Goal: Transaction & Acquisition: Obtain resource

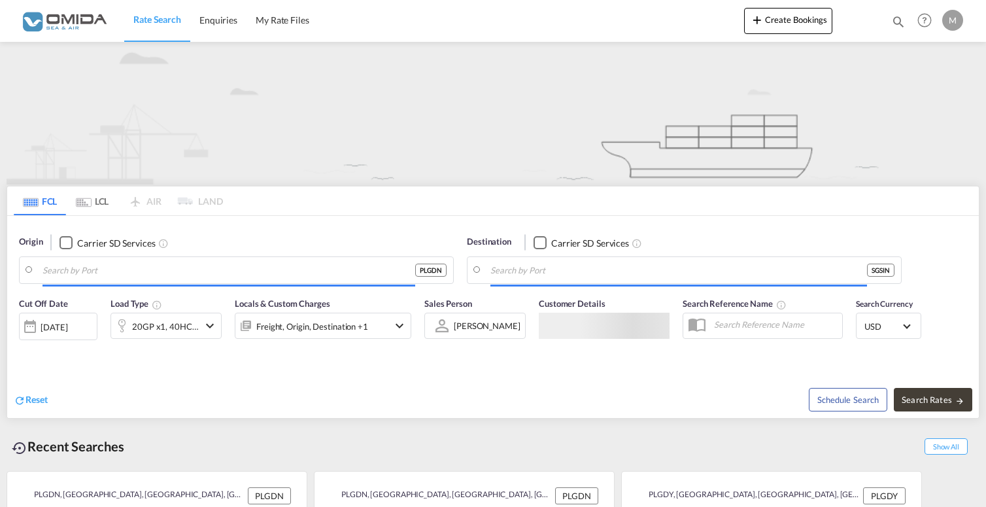
type input "Gdansk, PLGDN"
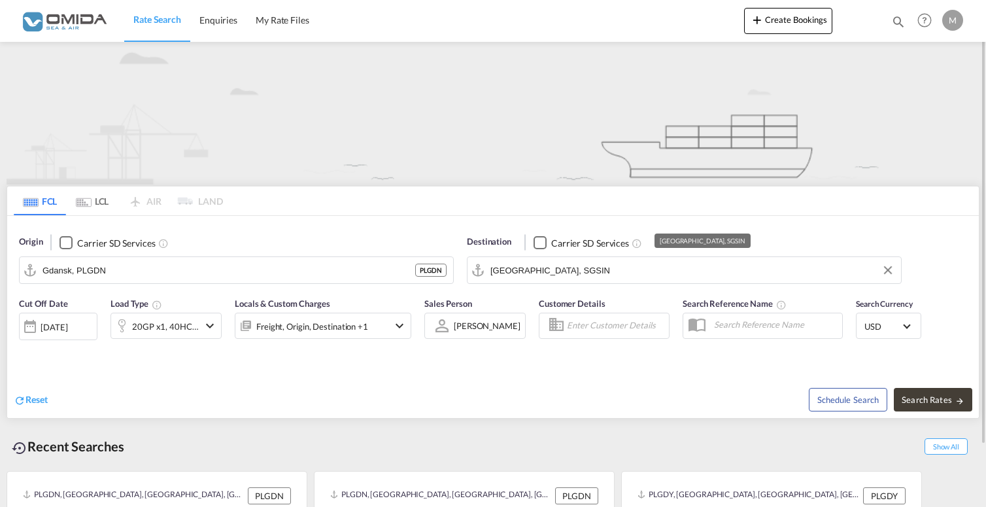
click at [577, 271] on input "[GEOGRAPHIC_DATA], SGSIN" at bounding box center [692, 270] width 404 height 20
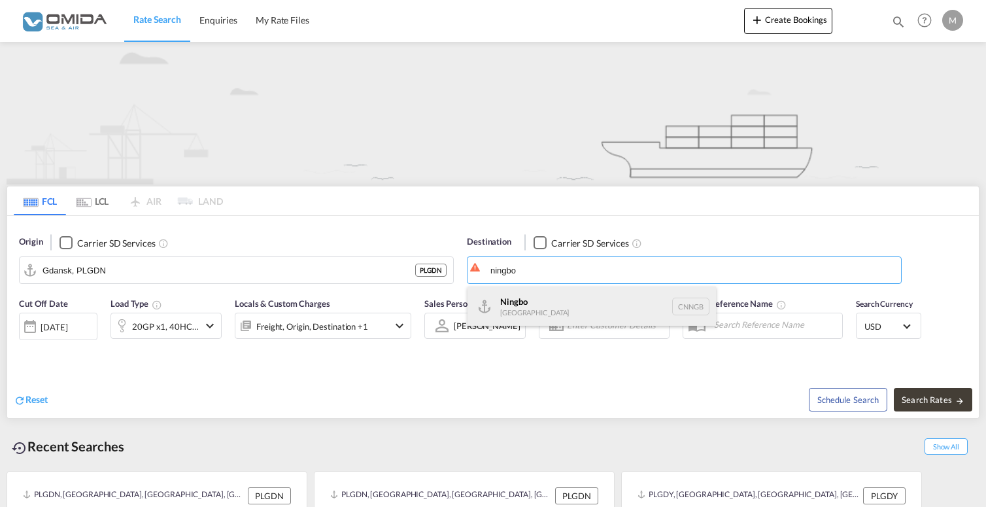
click at [562, 292] on div "Ningbo [GEOGRAPHIC_DATA] CNNGB" at bounding box center [591, 305] width 248 height 39
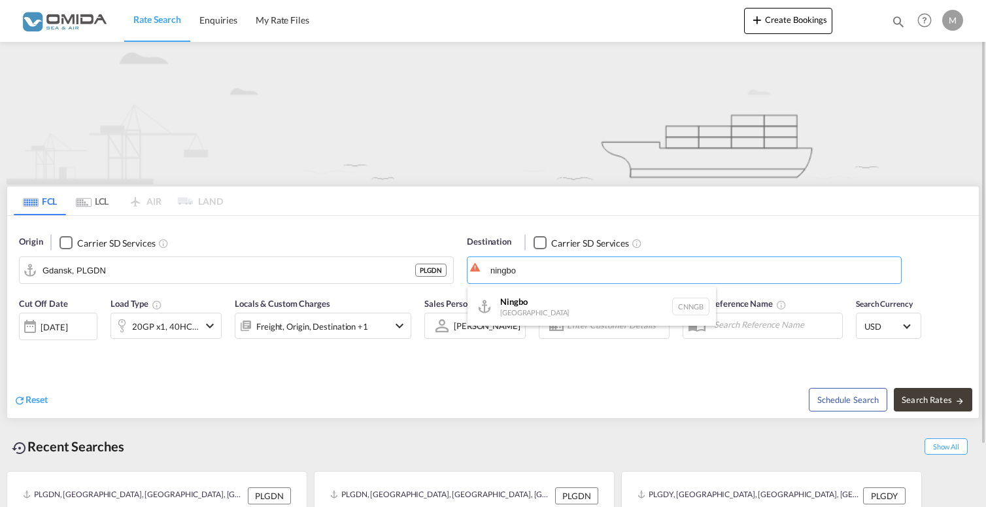
type input "Ningbo, CNNGB"
click at [154, 325] on div "20GP x1, 40HC x1" at bounding box center [165, 326] width 67 height 18
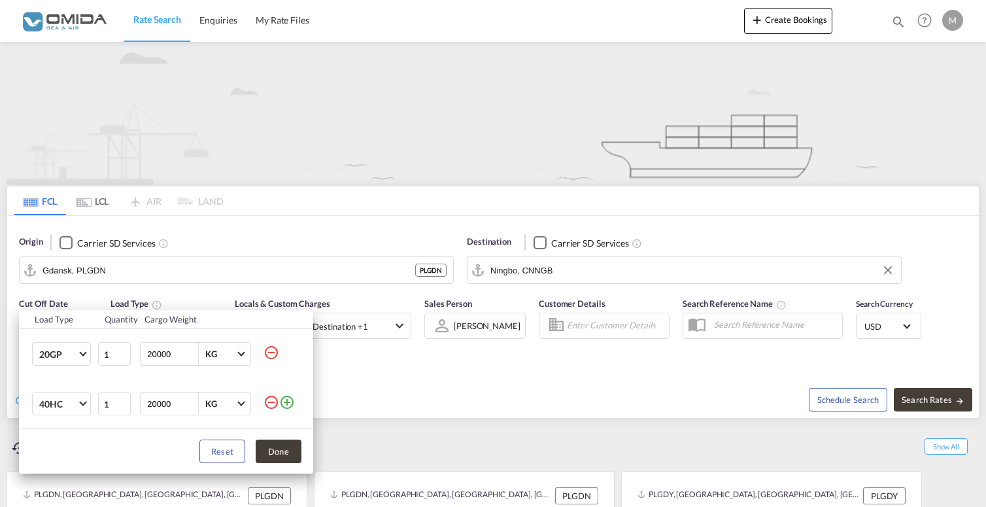
click at [275, 350] on md-icon "icon-minus-circle-outline" at bounding box center [271, 352] width 16 height 16
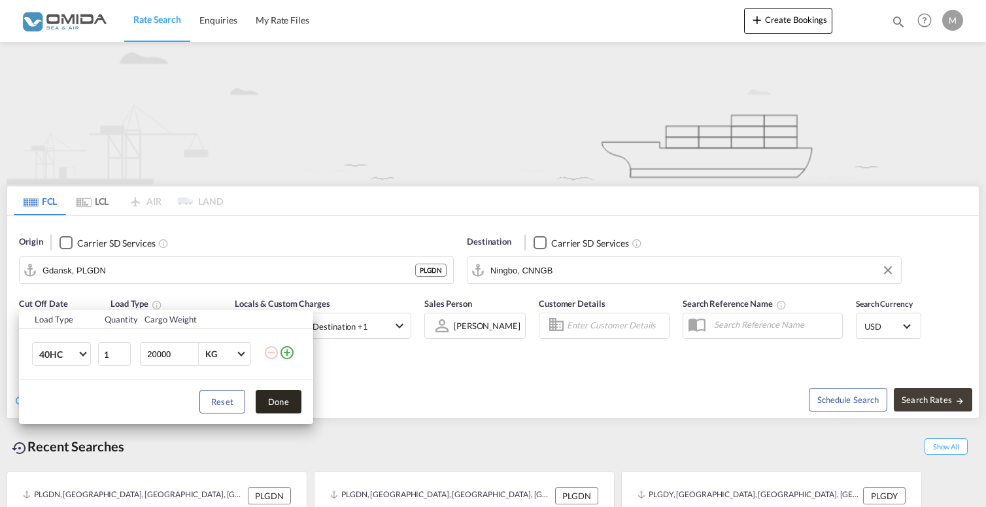
click at [280, 406] on button "Done" at bounding box center [279, 402] width 46 height 24
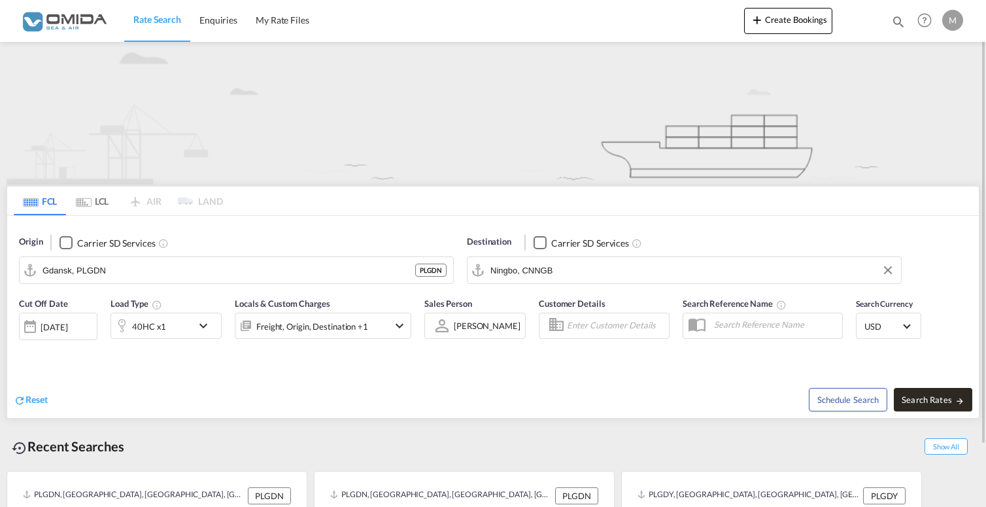
click at [935, 395] on span "Search Rates" at bounding box center [932, 399] width 63 height 10
type input "PLGDN to CNNGB / [DATE]"
